Goal: Navigation & Orientation: Find specific page/section

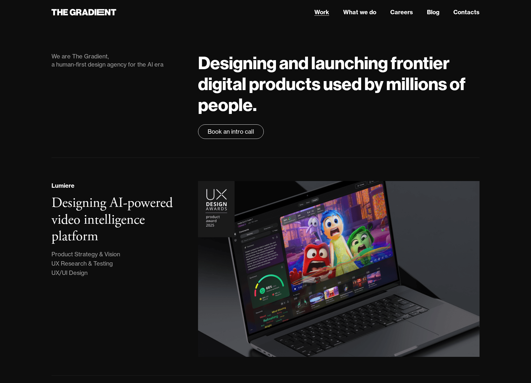
click at [328, 13] on link "Work" at bounding box center [321, 12] width 15 height 9
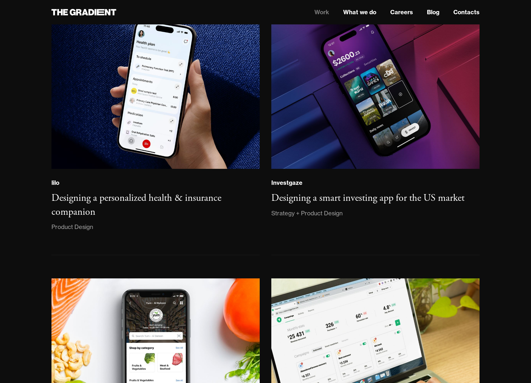
scroll to position [587, 0]
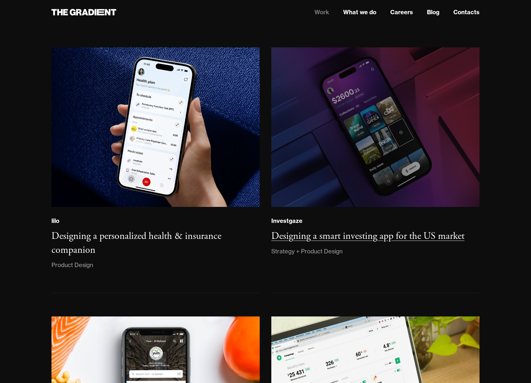
click at [307, 77] on img at bounding box center [375, 127] width 212 height 163
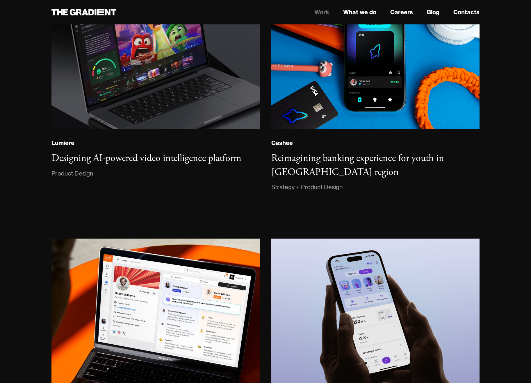
scroll to position [33, 0]
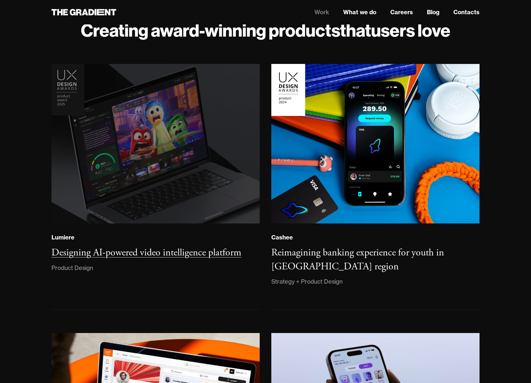
click at [207, 137] on img at bounding box center [155, 143] width 212 height 163
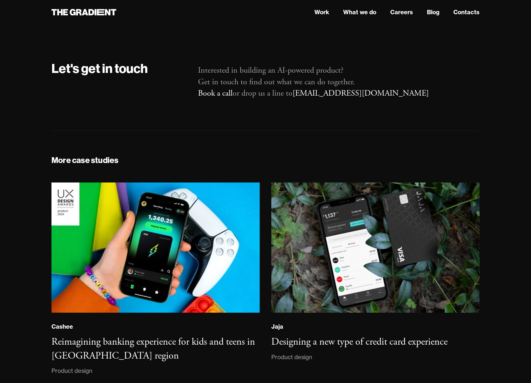
scroll to position [3990, 0]
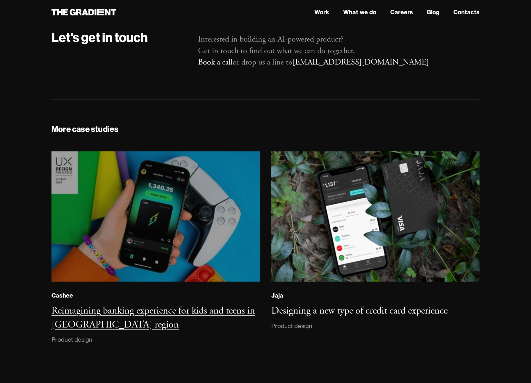
click at [239, 189] on img at bounding box center [155, 216] width 212 height 133
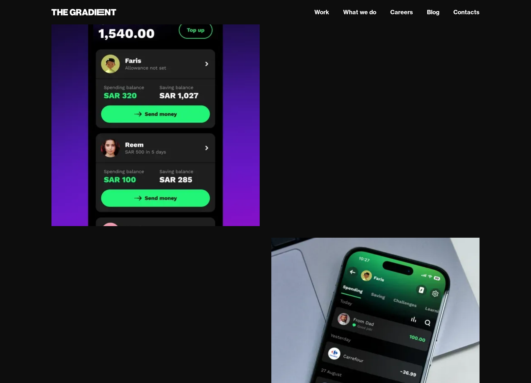
scroll to position [4772, 0]
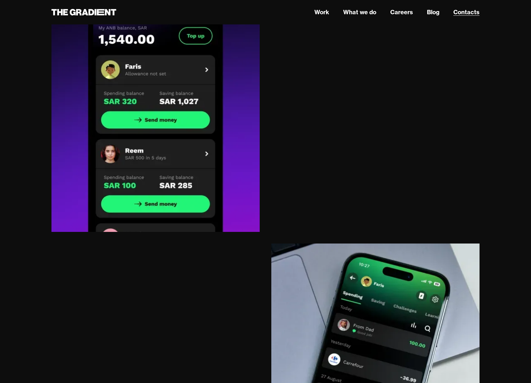
click at [460, 11] on link "Contacts" at bounding box center [466, 12] width 26 height 9
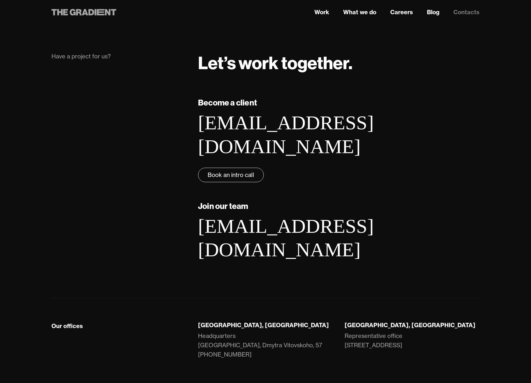
click at [108, 12] on icon at bounding box center [108, 12] width 6 height 6
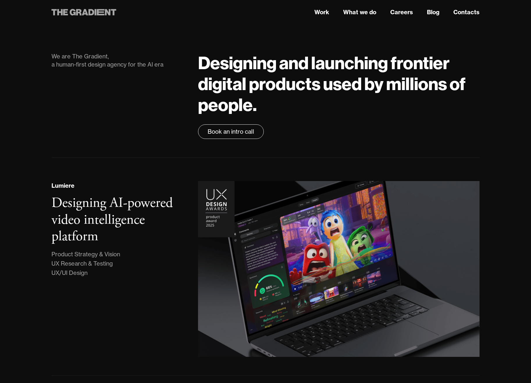
click at [99, 12] on icon at bounding box center [101, 12] width 8 height 6
